Goal: Task Accomplishment & Management: Use online tool/utility

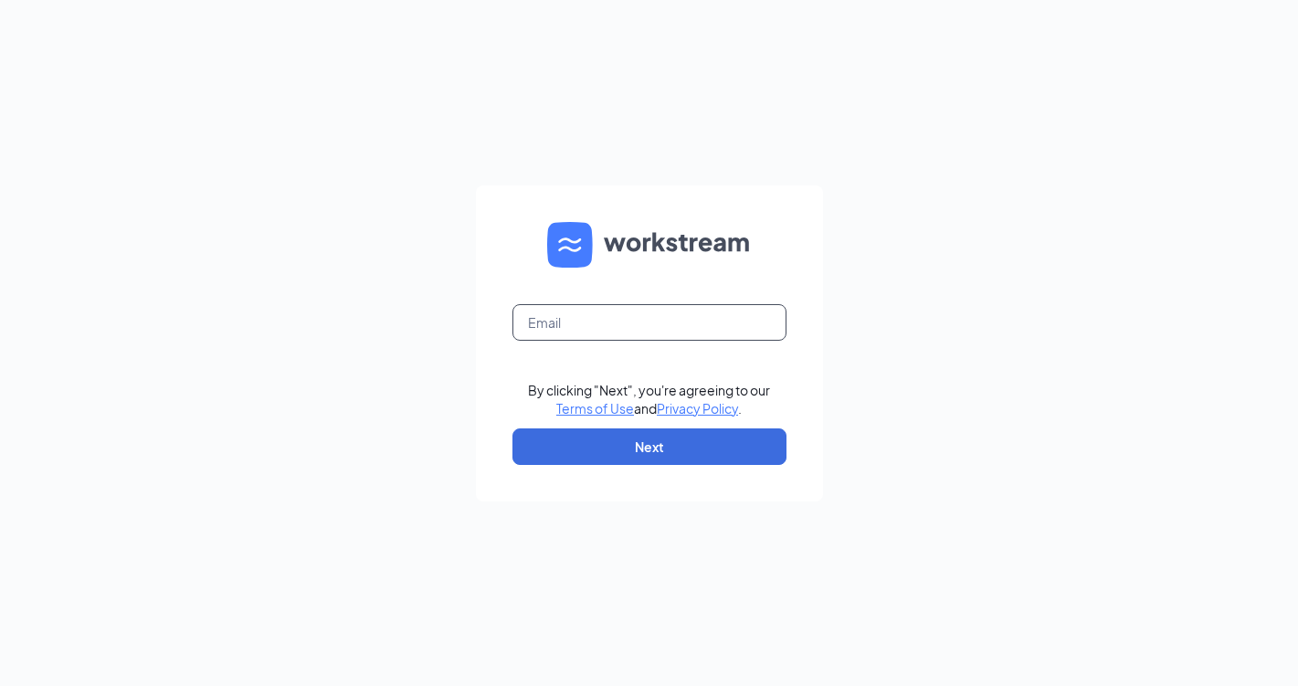
click at [592, 323] on input "text" at bounding box center [649, 322] width 274 height 37
click at [613, 325] on input "text" at bounding box center [649, 322] width 274 height 37
type input "bitesgandb@gmail.com"
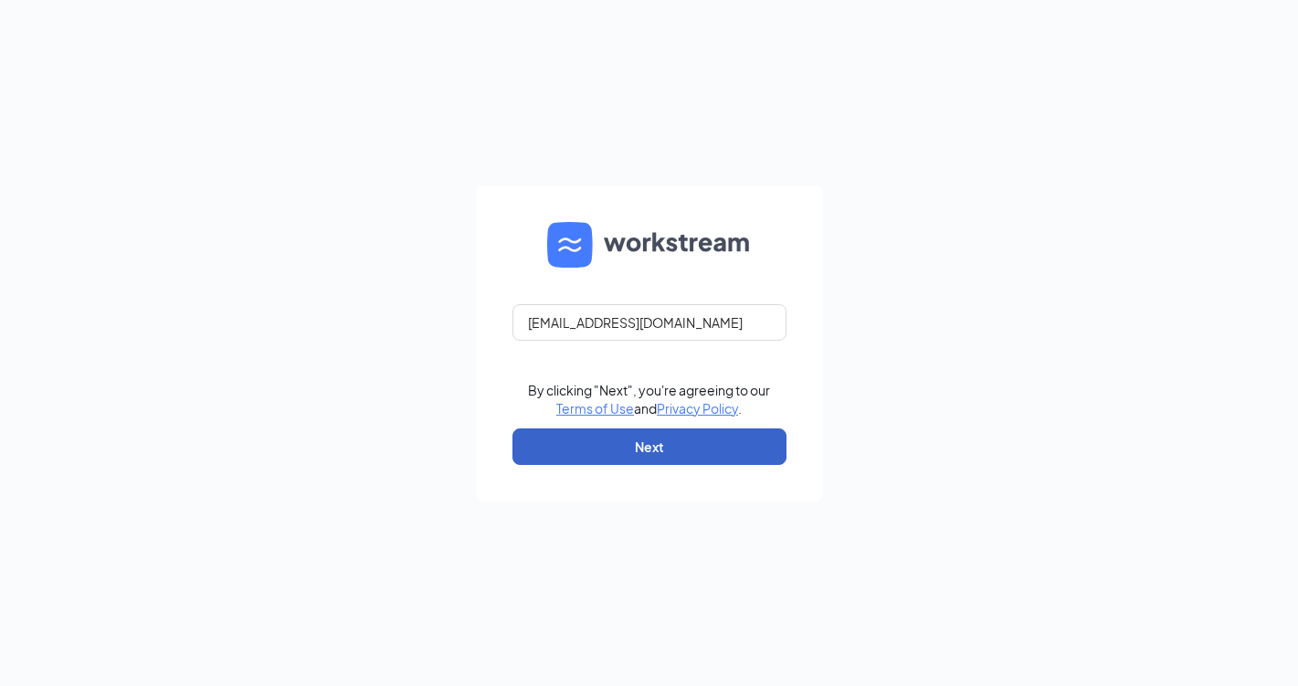
click at [641, 441] on button "Next" at bounding box center [649, 446] width 274 height 37
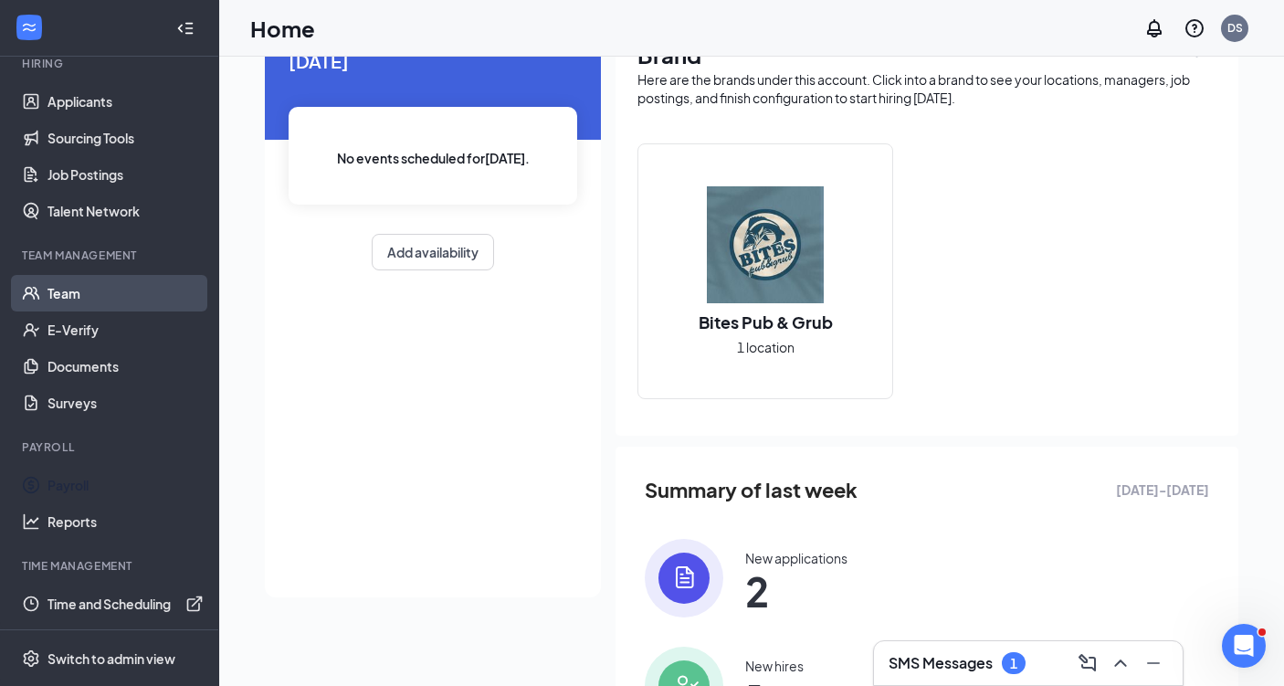
scroll to position [183, 0]
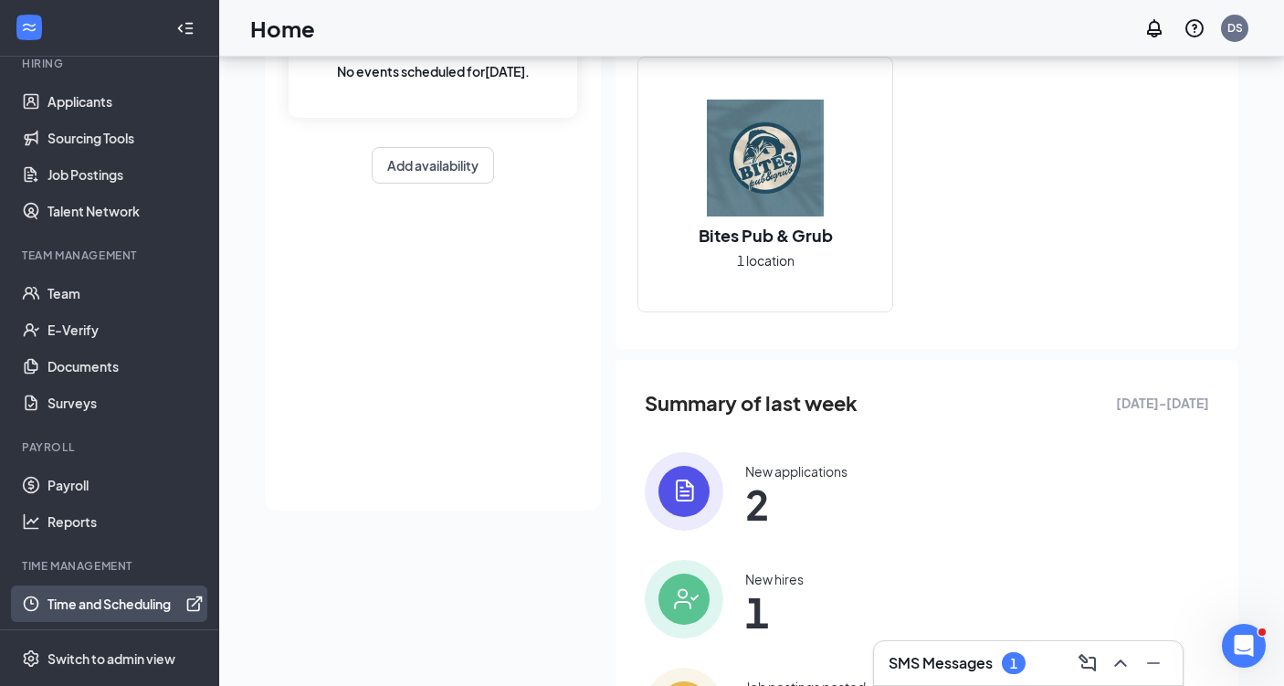
click at [152, 612] on link "Time and Scheduling" at bounding box center [125, 603] width 156 height 37
